Goal: Navigation & Orientation: Find specific page/section

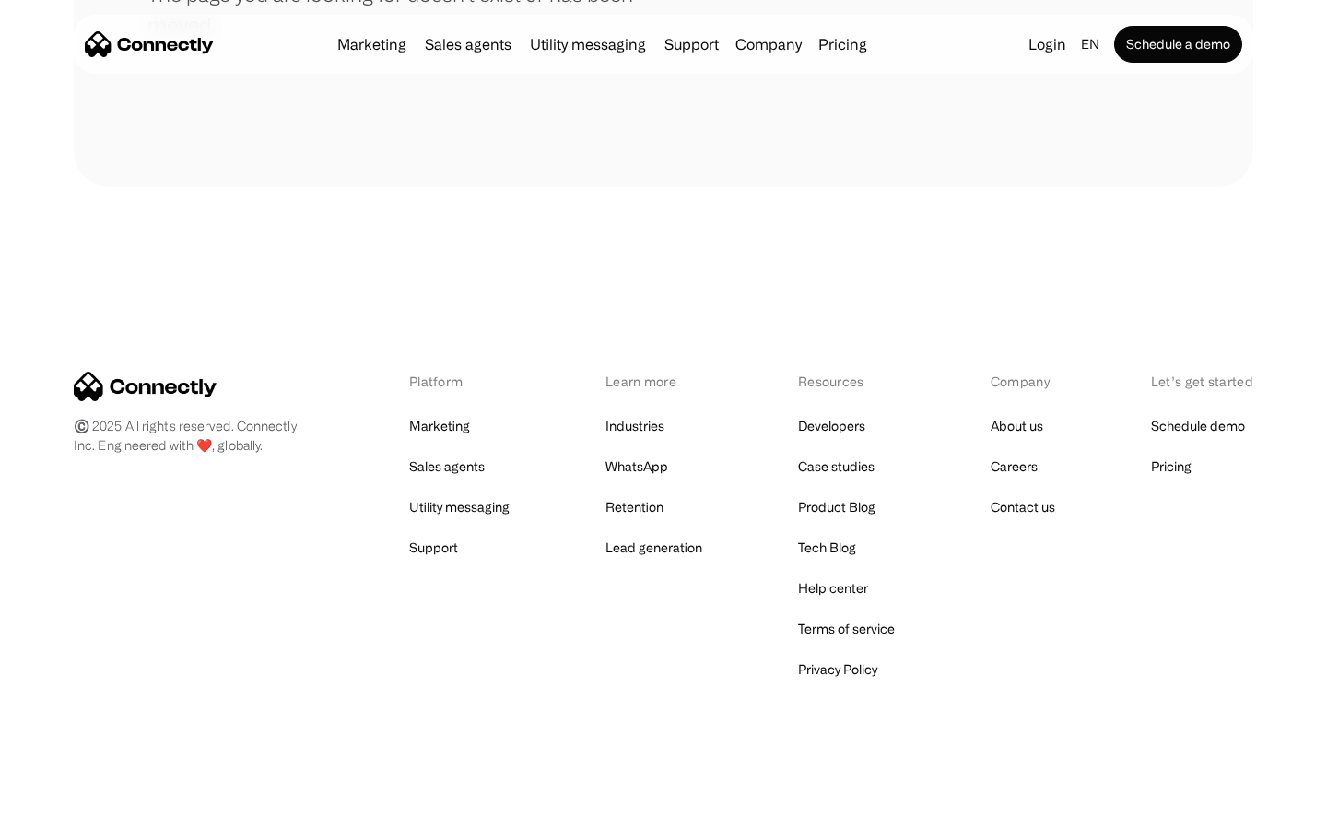
scroll to position [336, 0]
